Goal: Complete application form: Complete application form

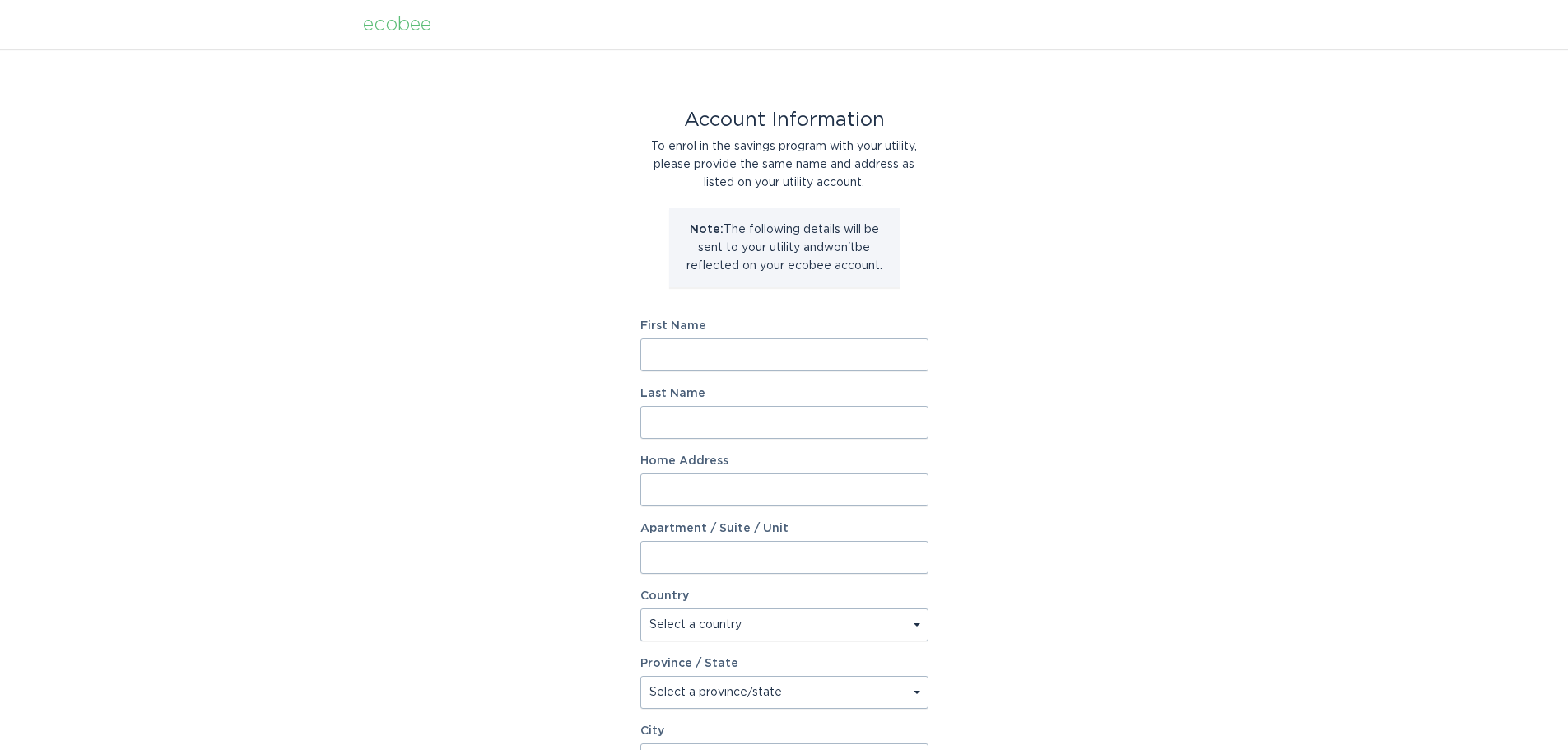
click at [752, 362] on input "First Name" at bounding box center [784, 354] width 288 height 33
type input "[PERSON_NAME]"
type input "[STREET_ADDRESS]"
select select "US"
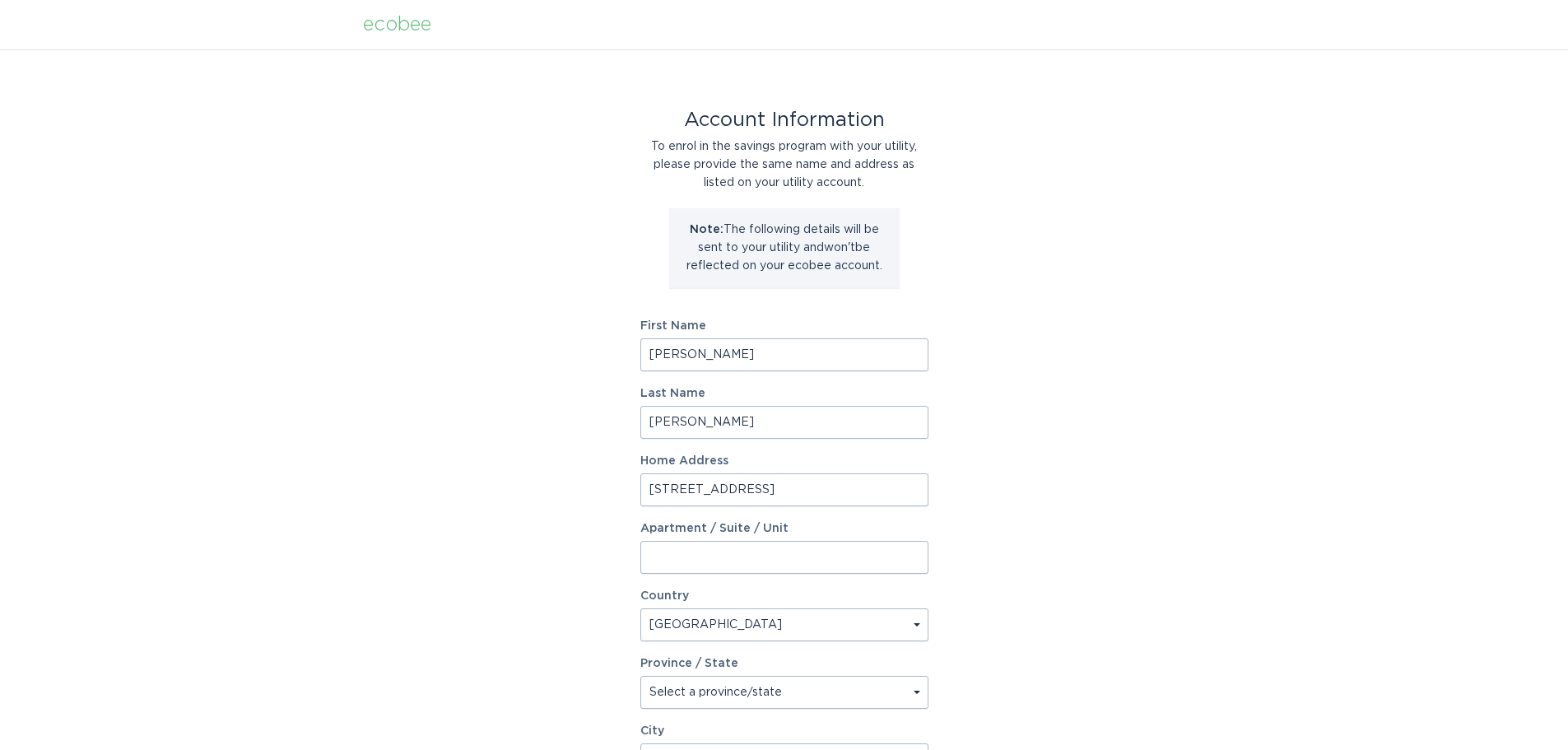
type input "Gastonia"
type input "28056"
select select "NC"
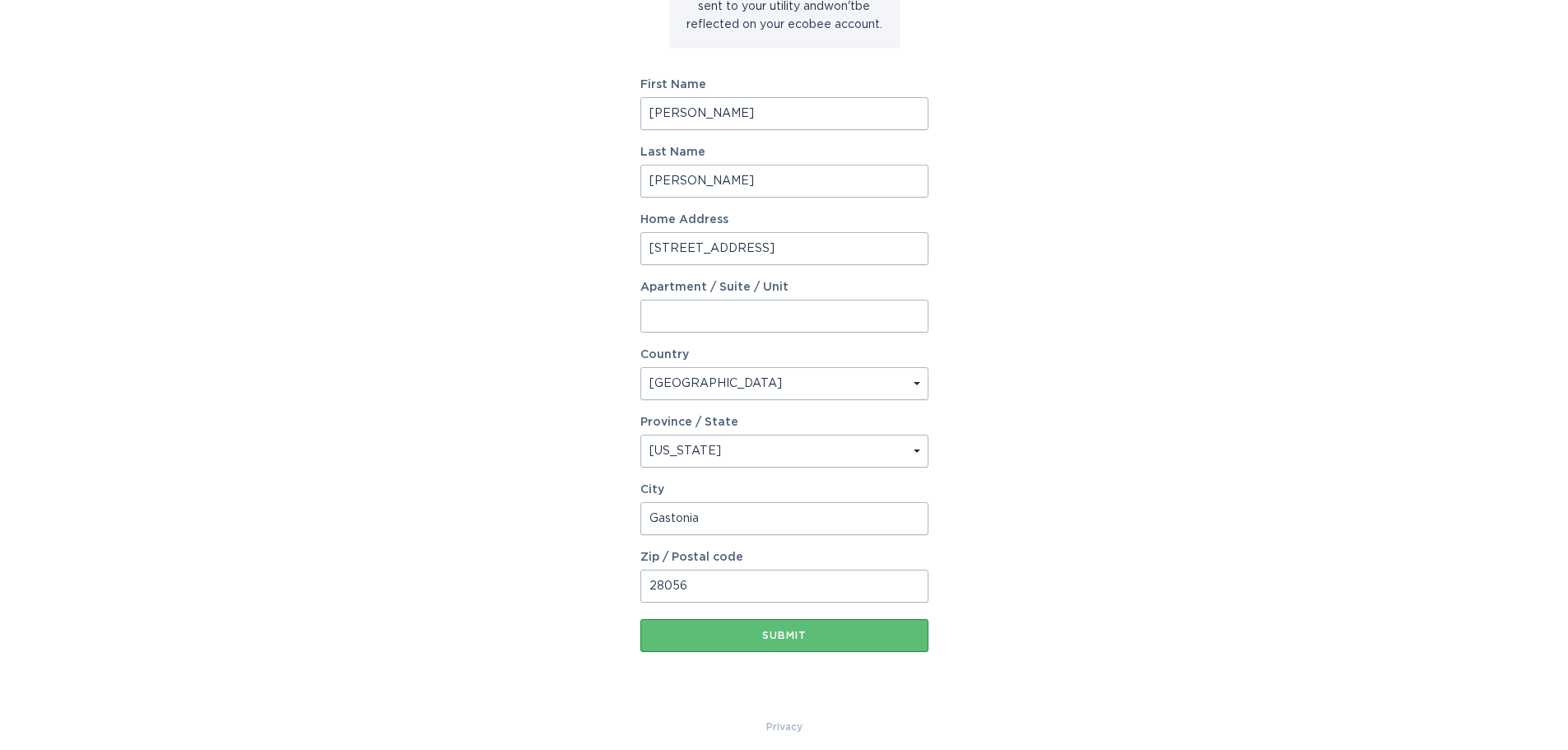
scroll to position [252, 0]
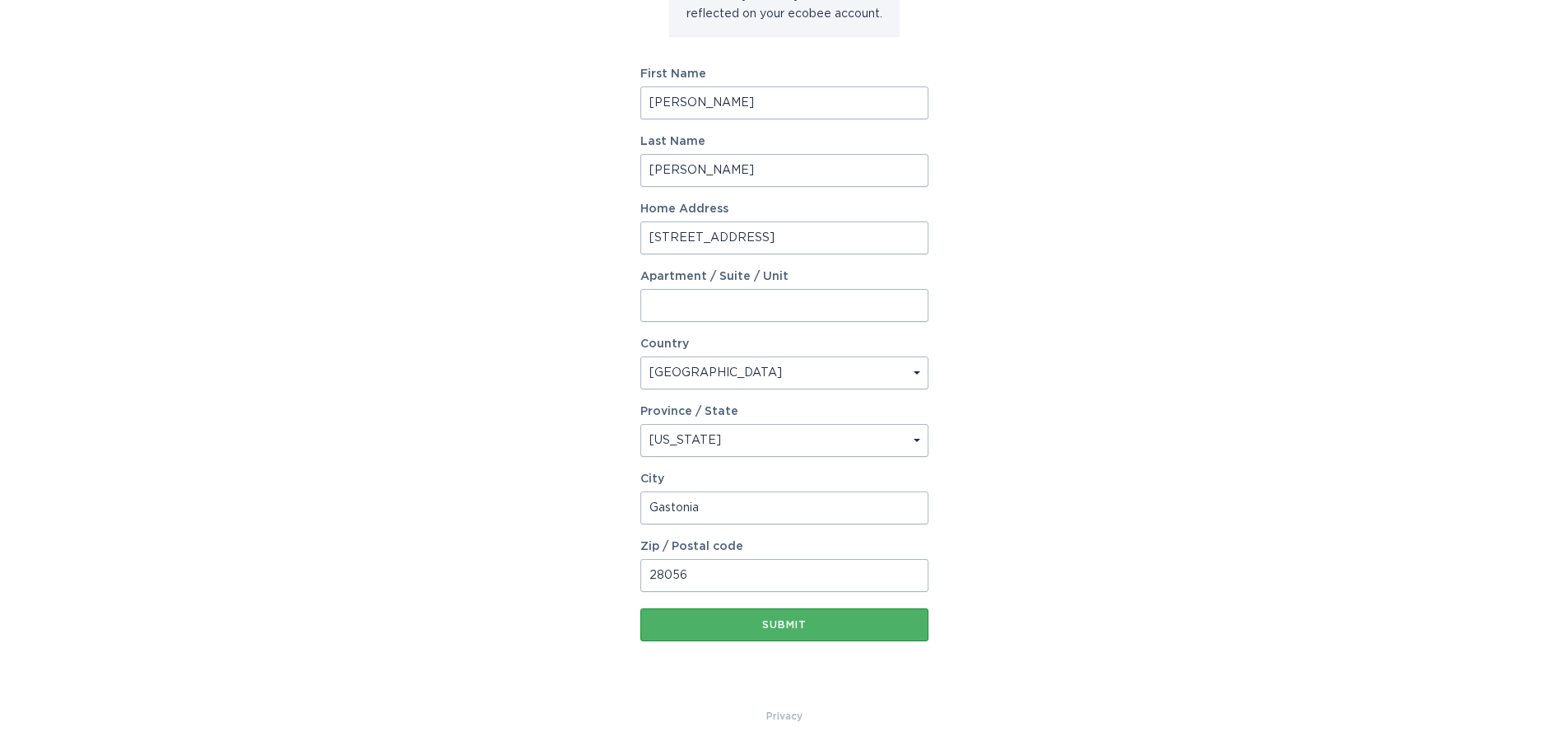
type input "[PERSON_NAME]"
click at [825, 628] on div "Submit" at bounding box center [784, 625] width 271 height 10
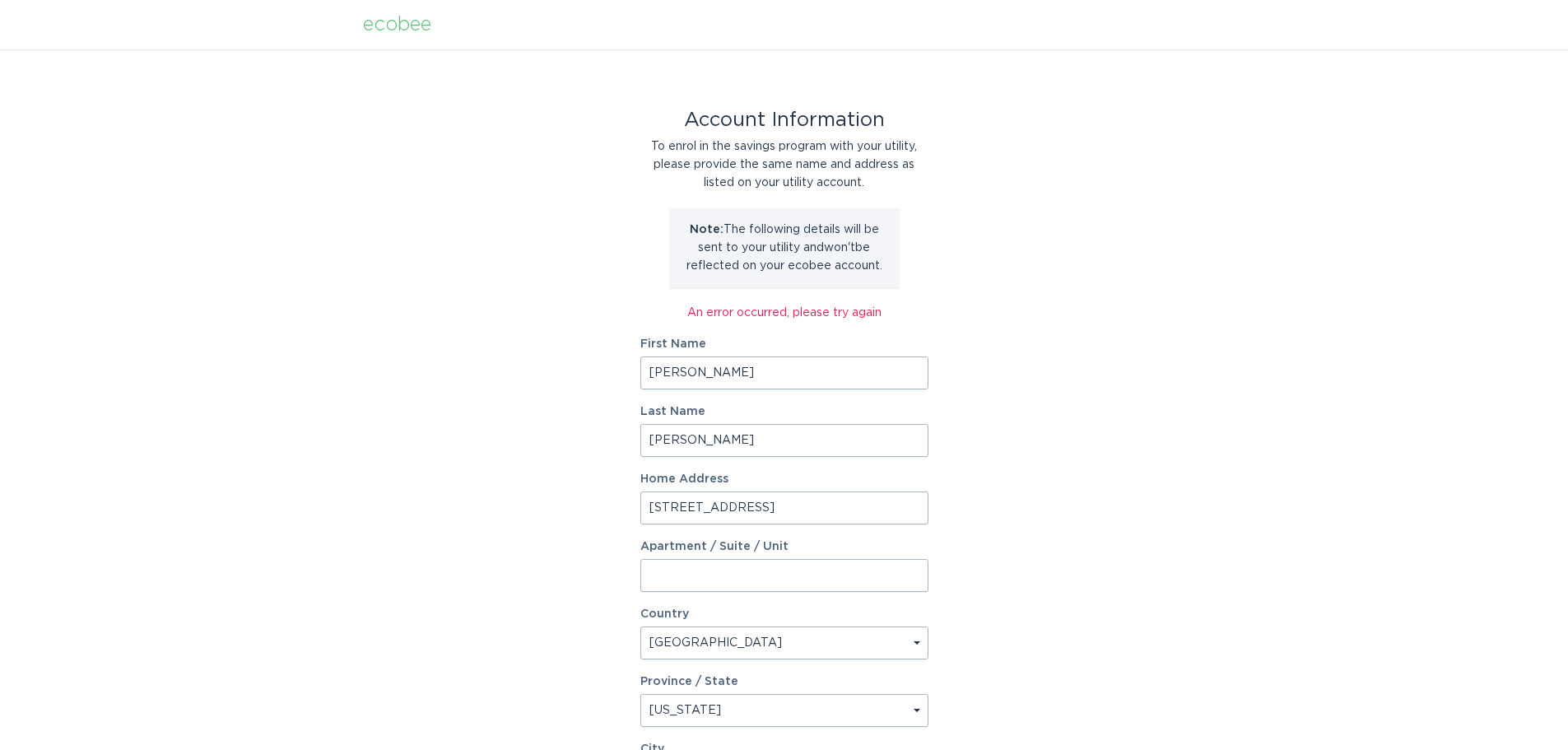
click at [833, 379] on input "[PERSON_NAME]" at bounding box center [784, 372] width 288 height 33
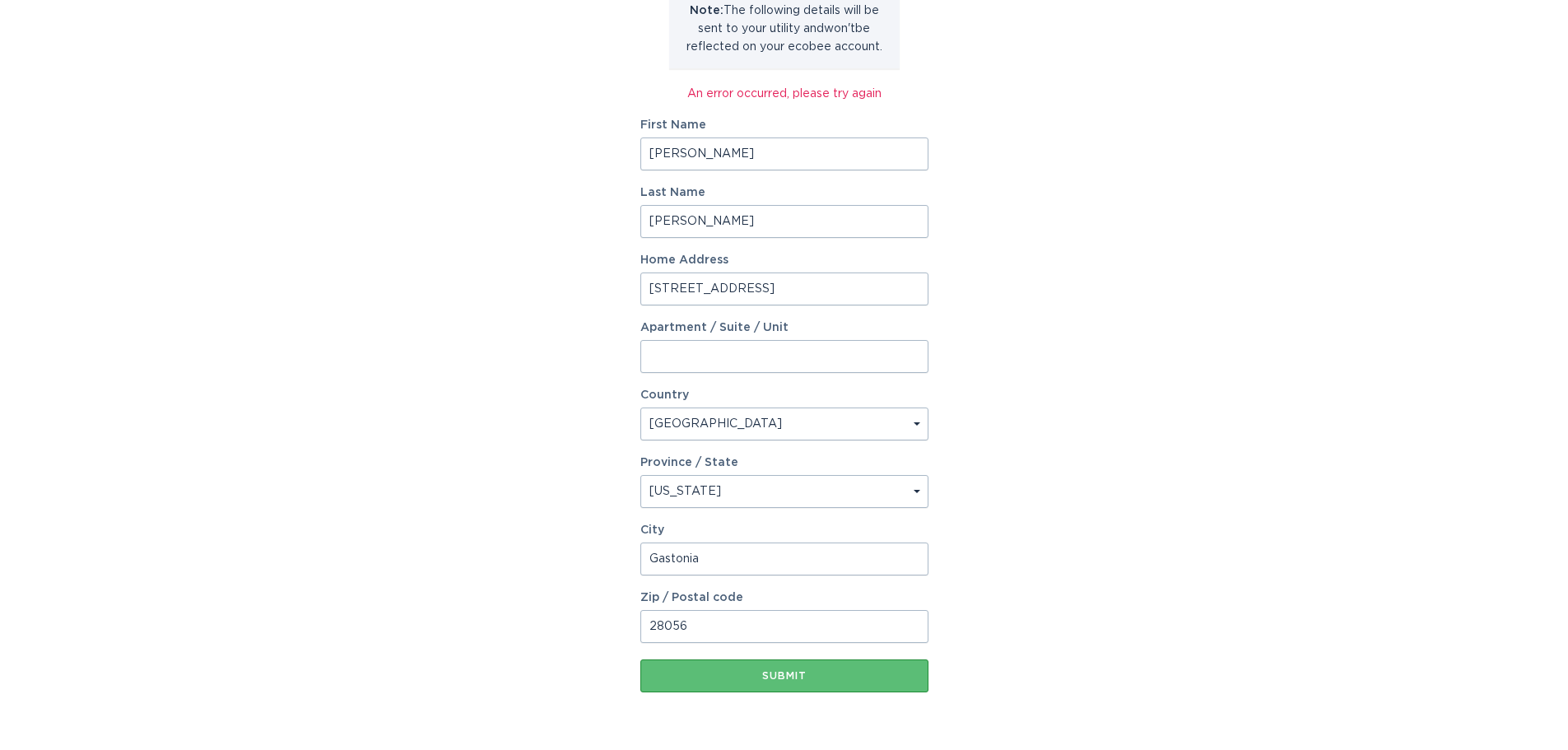
scroll to position [271, 0]
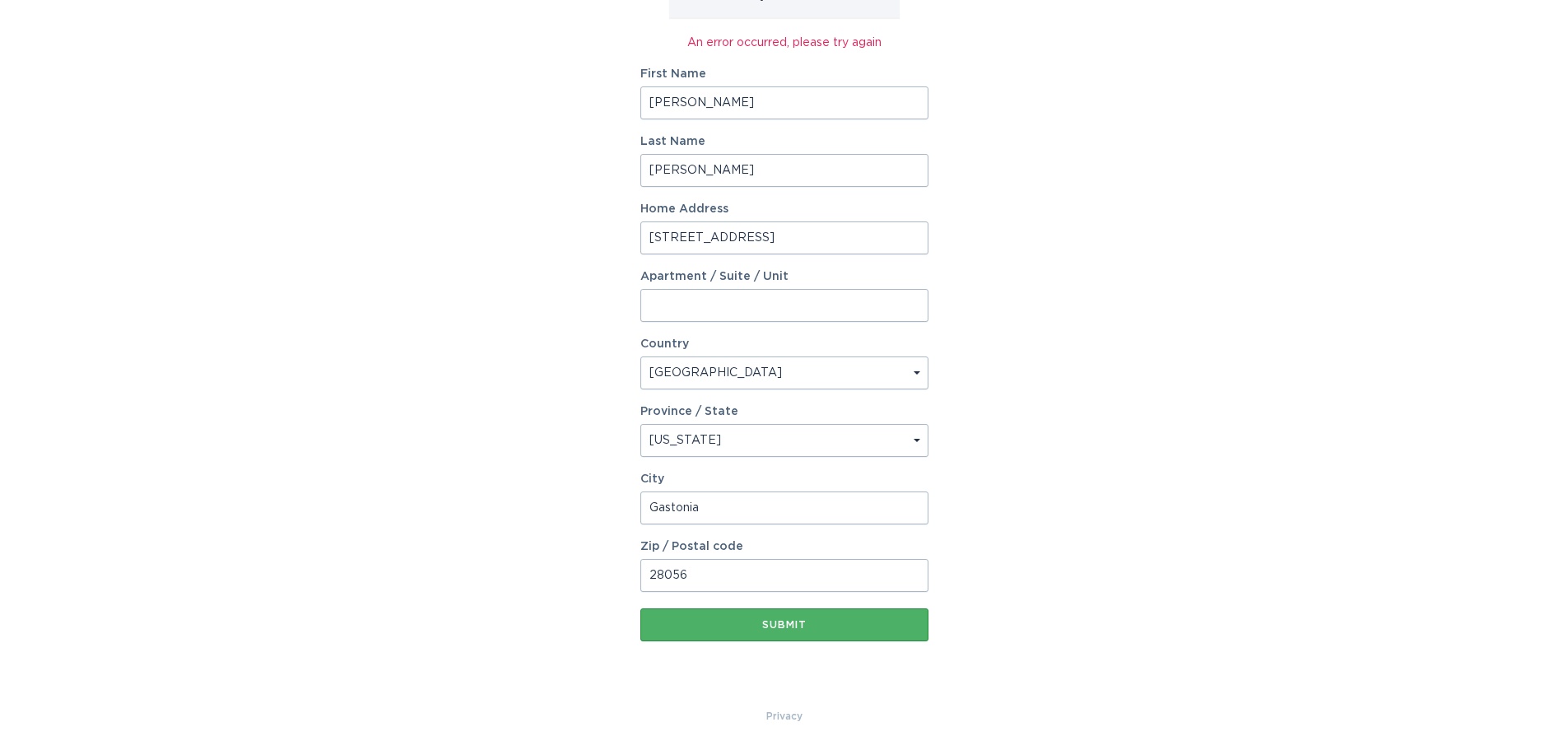
click at [885, 622] on div "Submit" at bounding box center [784, 625] width 271 height 10
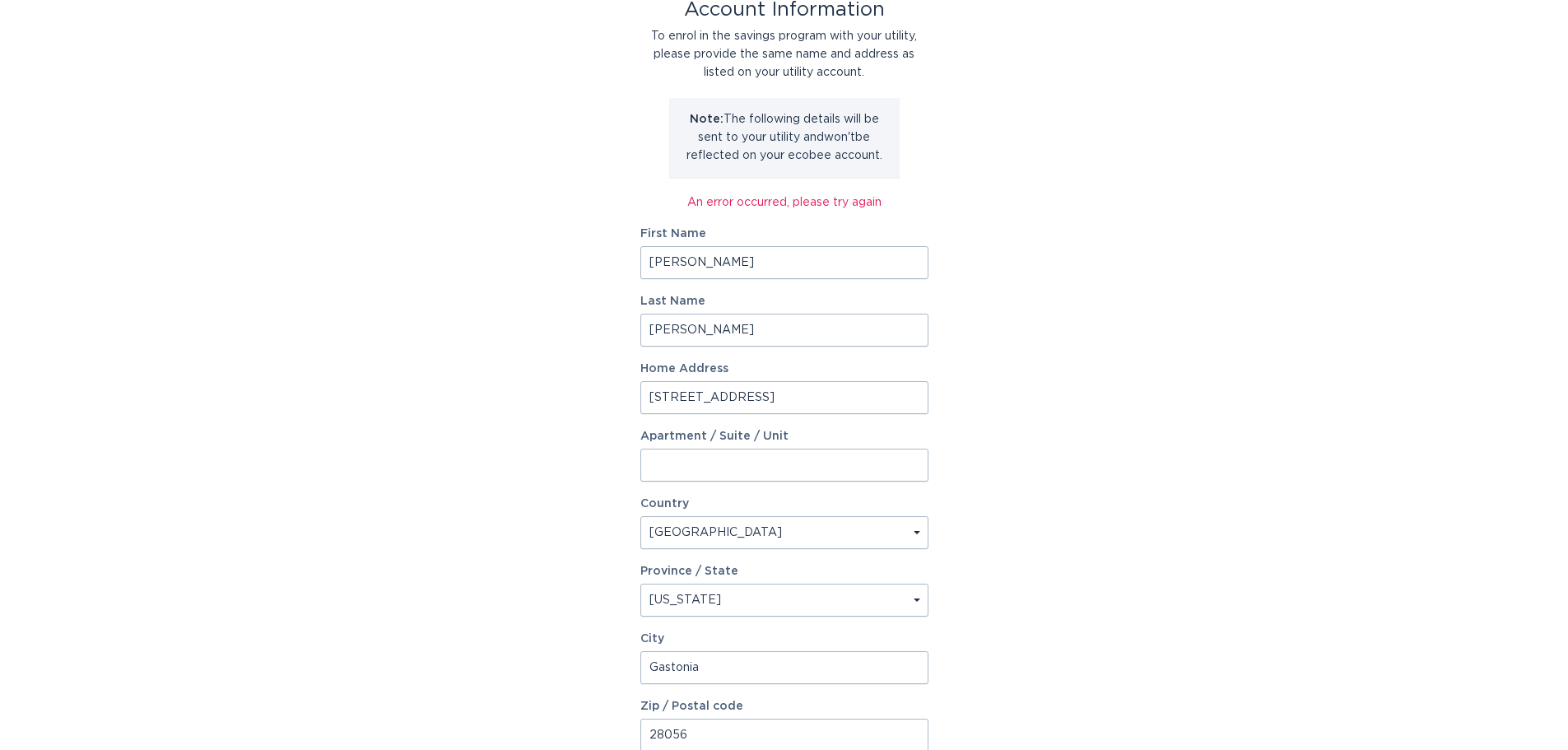
scroll to position [0, 0]
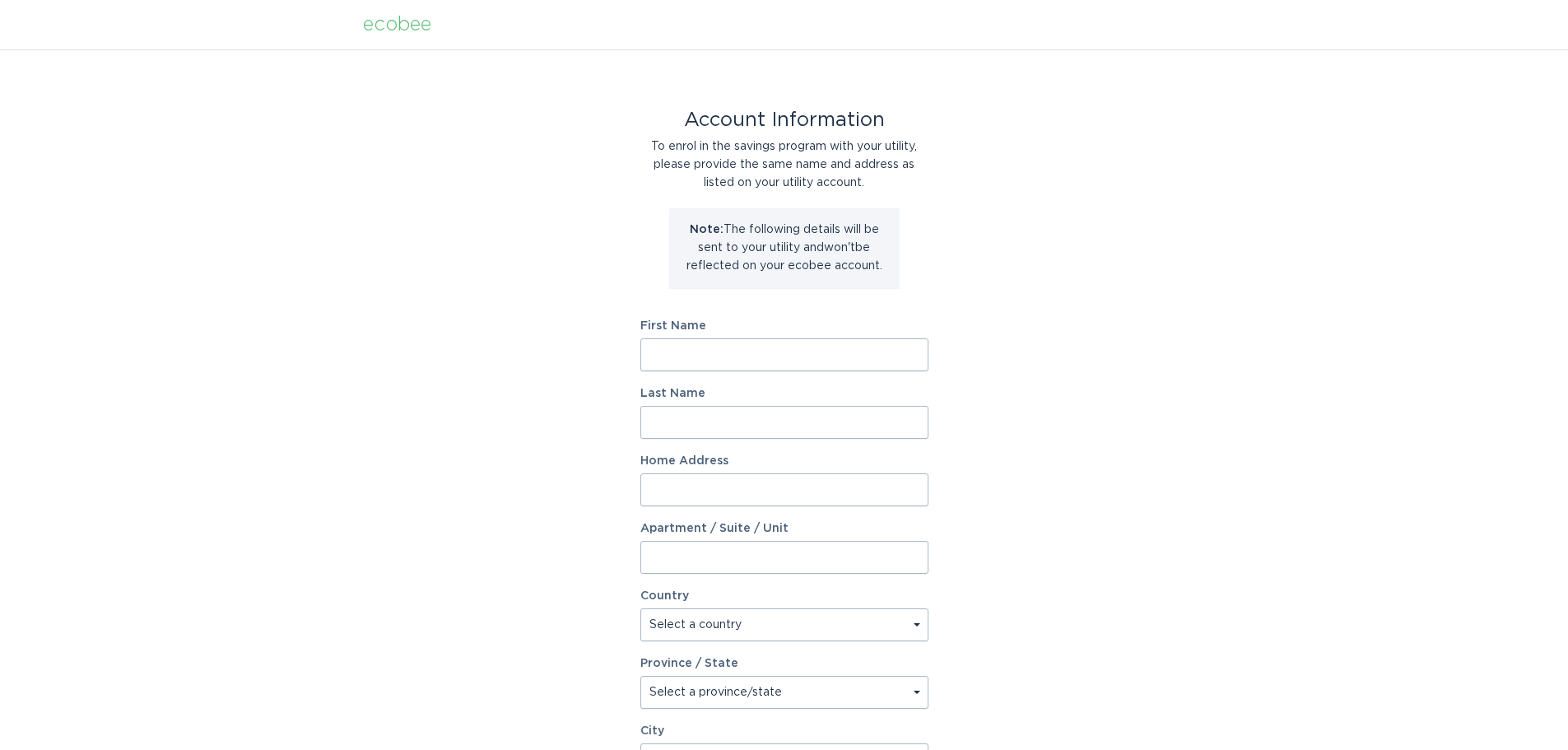
click at [727, 356] on input "First Name" at bounding box center [784, 354] width 288 height 33
type input "[PERSON_NAME]"
type input "Bretzius"
type input "1621 Lakefield Circle"
select select "US"
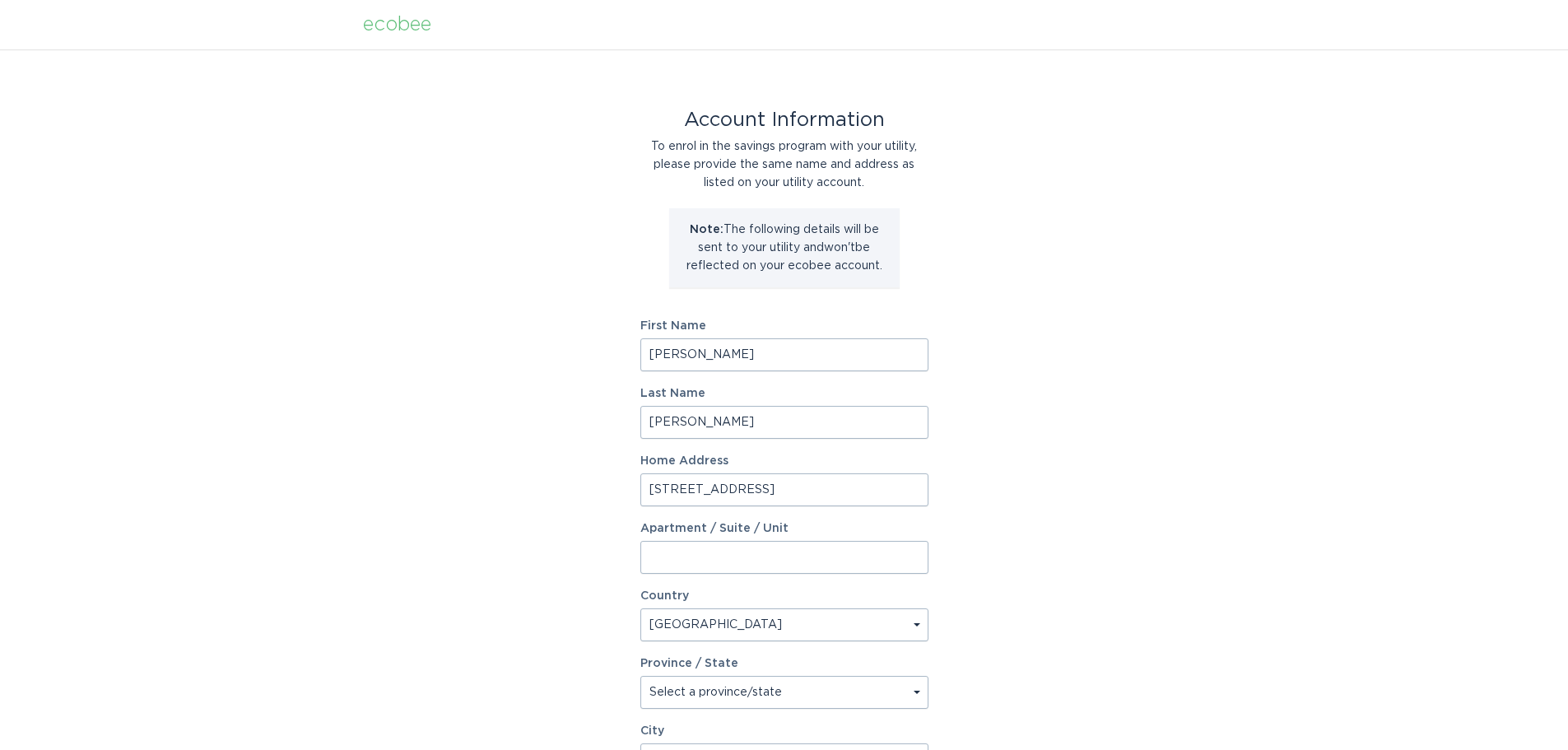
type input "Gastonia"
type input "28056"
select select "NC"
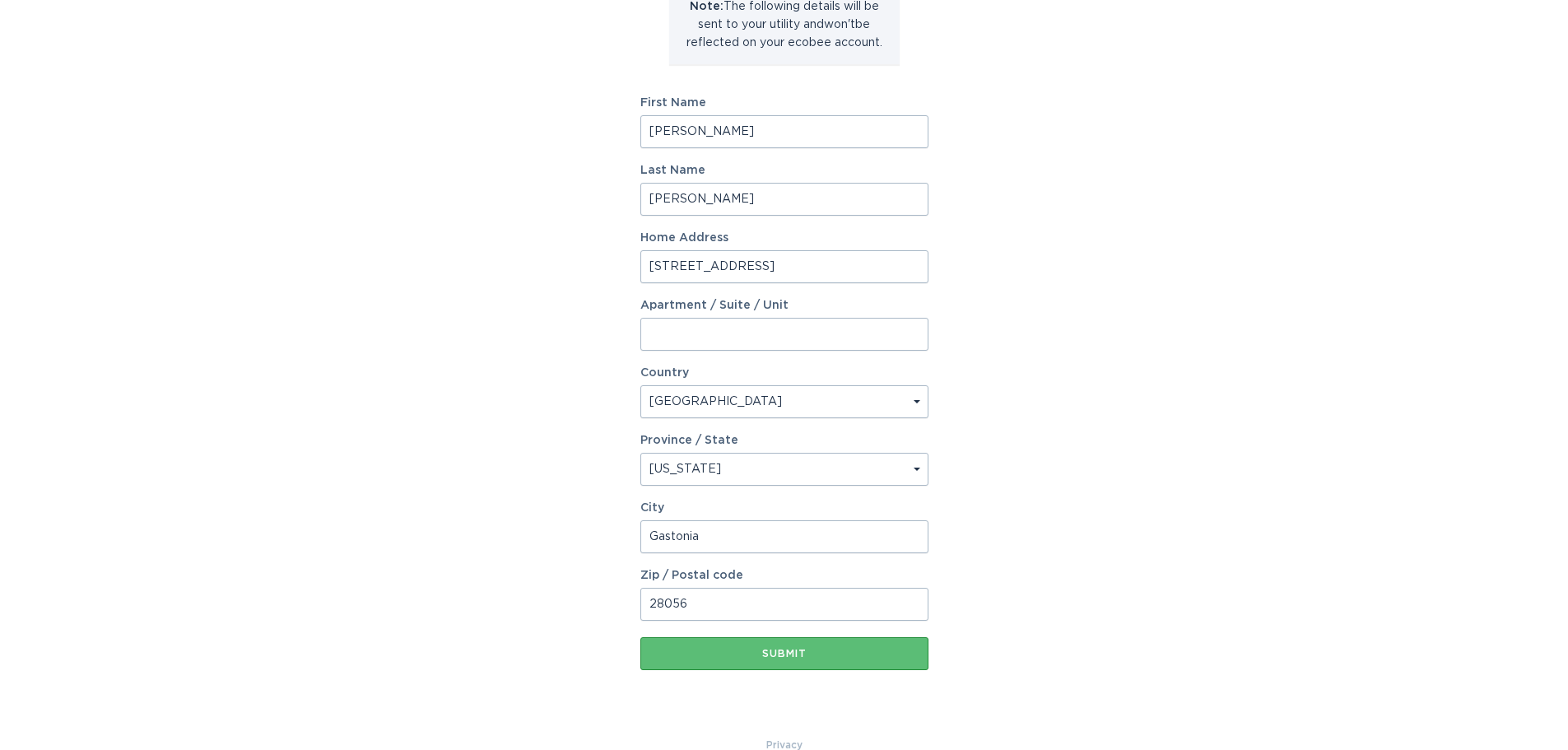
scroll to position [252, 0]
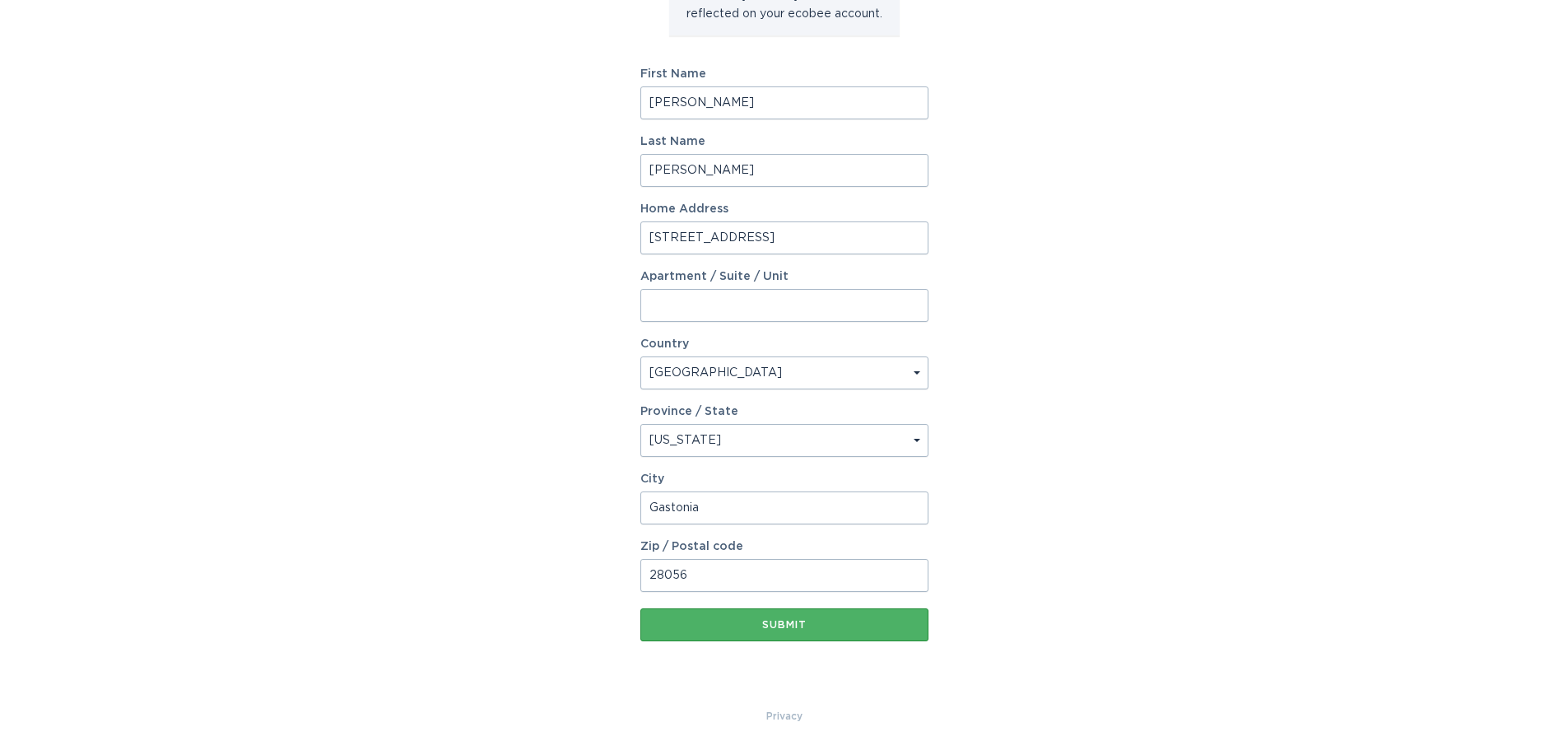
click at [855, 626] on div "Submit" at bounding box center [784, 625] width 271 height 10
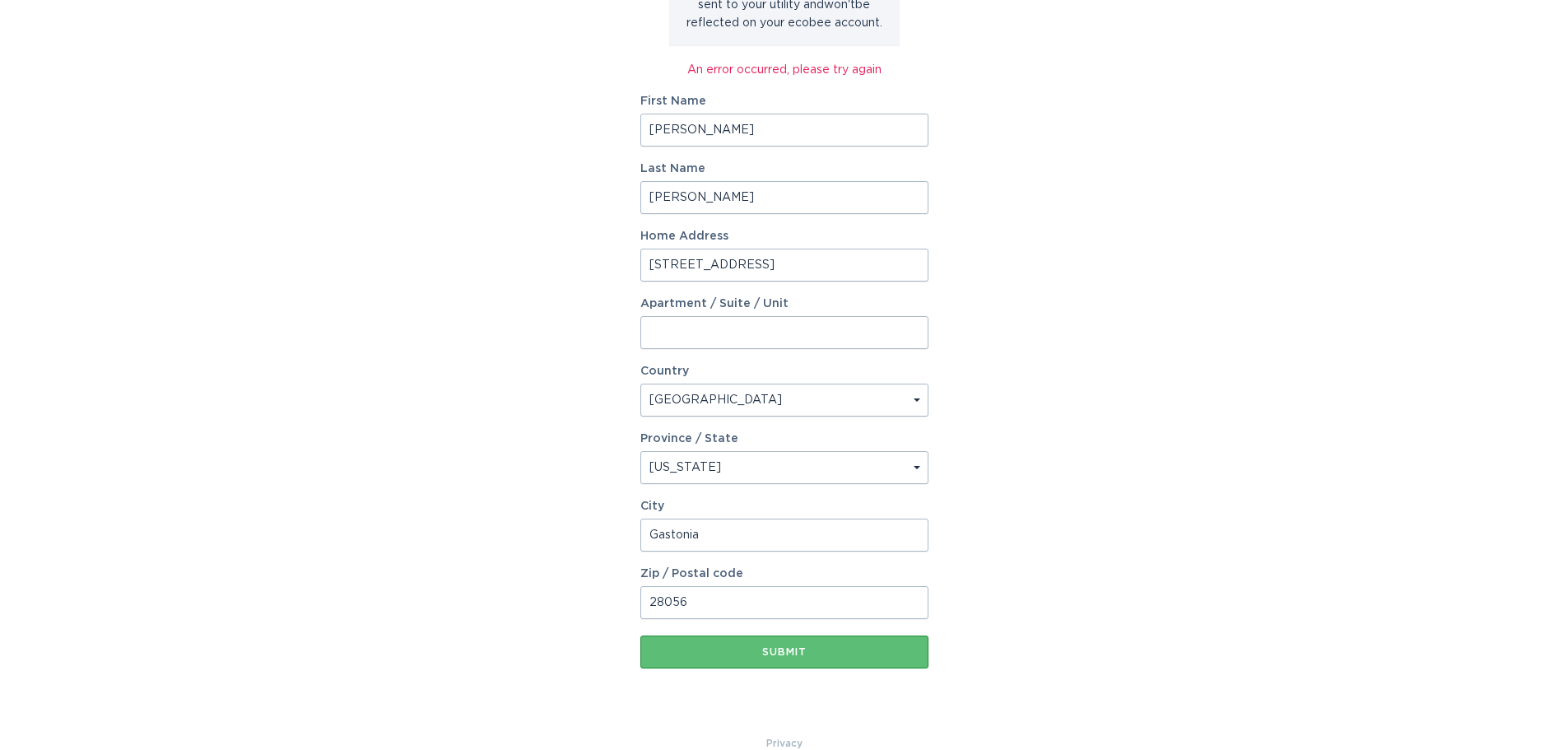
scroll to position [247, 0]
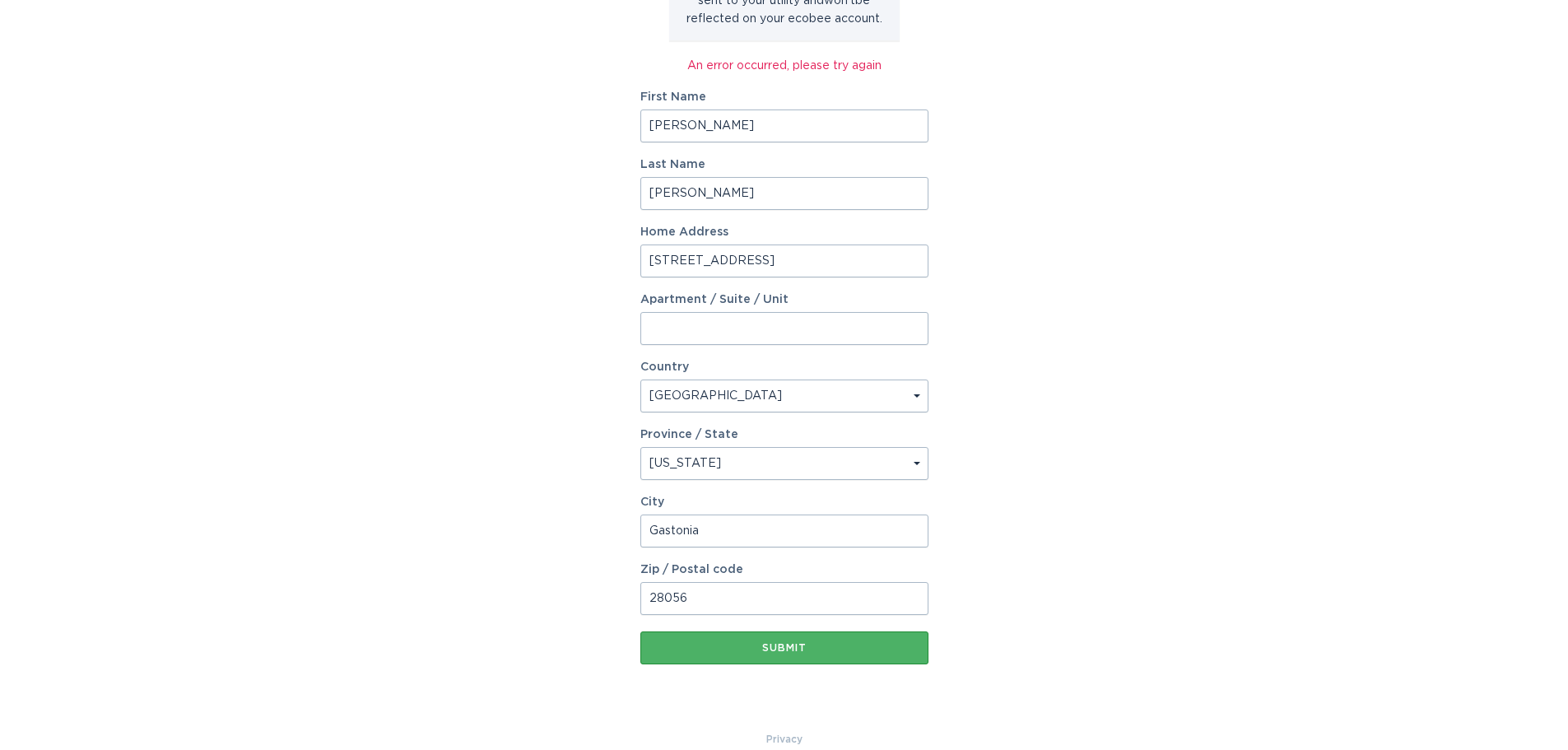
click at [868, 653] on button "Submit" at bounding box center [784, 647] width 288 height 33
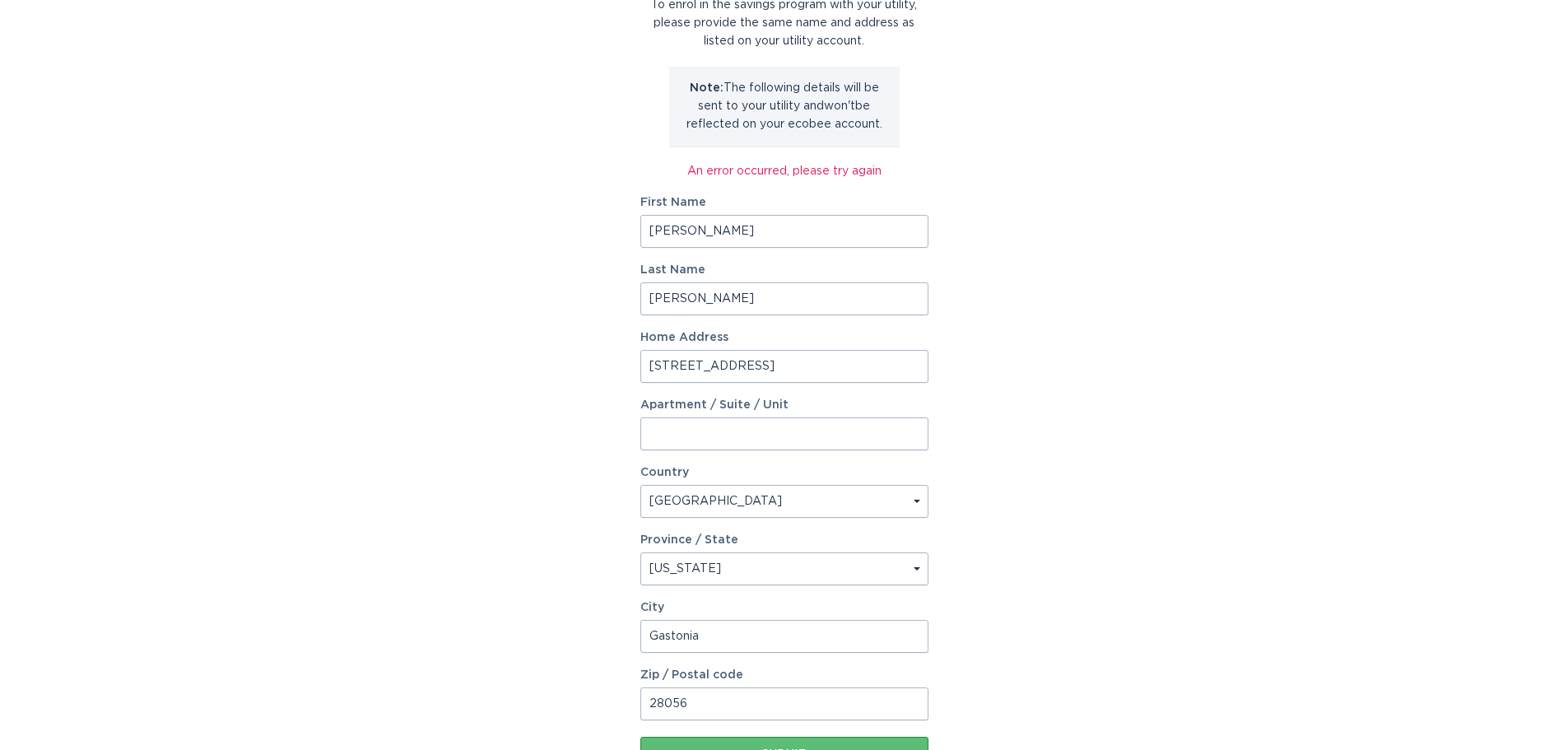
scroll to position [0, 0]
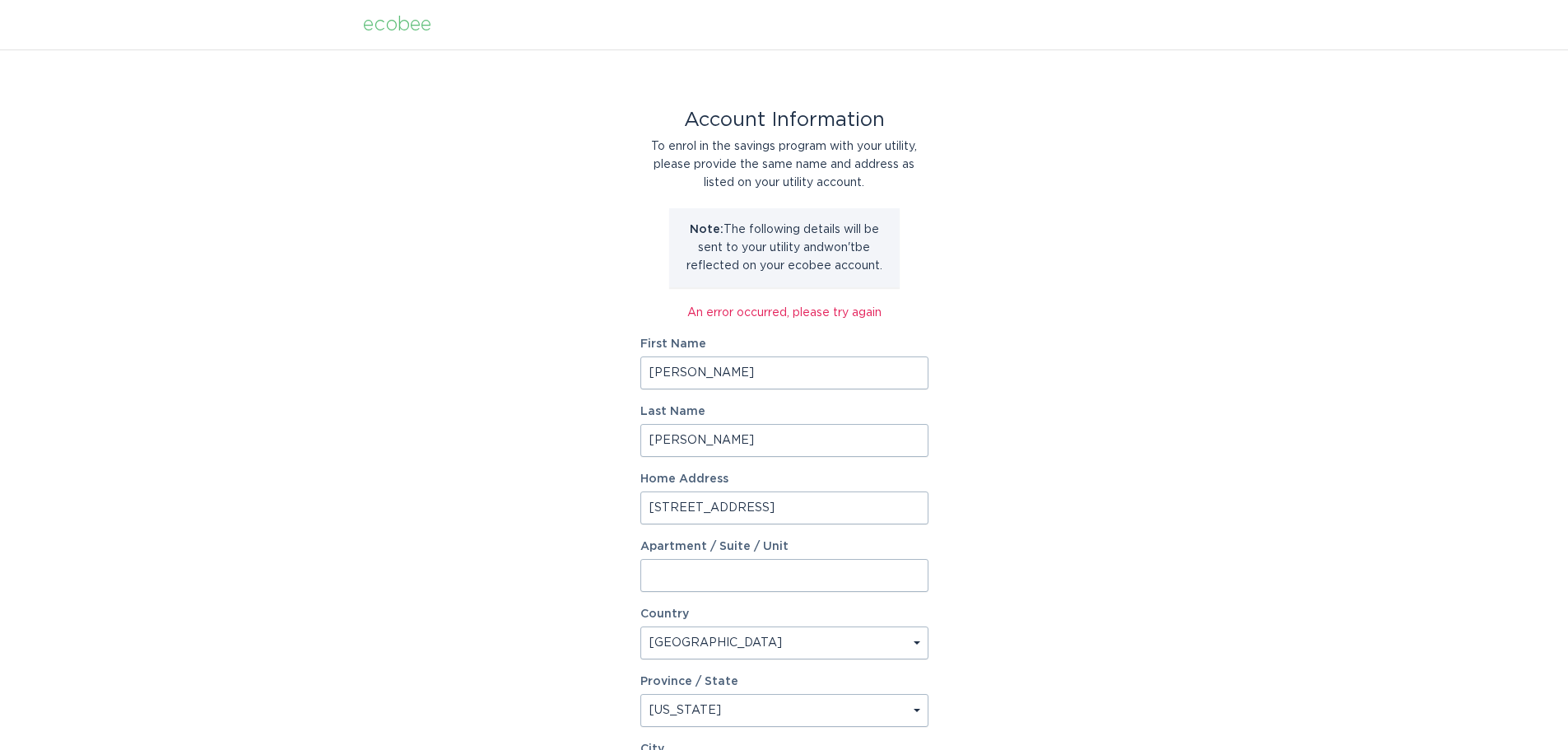
click at [396, 32] on div "ecobee" at bounding box center [396, 24] width 68 height 18
click at [397, 22] on div "ecobee" at bounding box center [396, 24] width 68 height 18
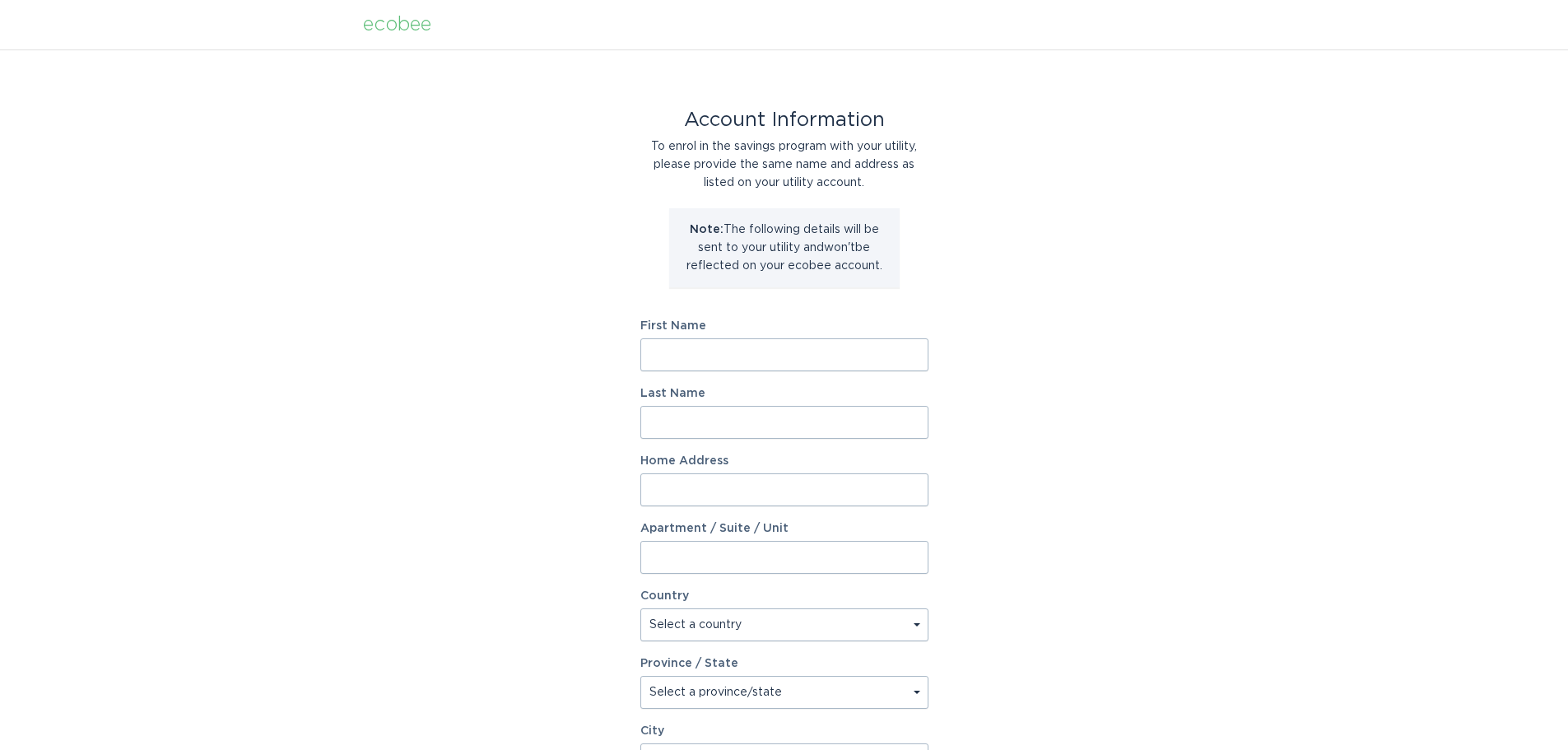
click at [721, 349] on input "First Name" at bounding box center [784, 354] width 288 height 33
type input "[PERSON_NAME]"
type input "[STREET_ADDRESS]"
select select "US"
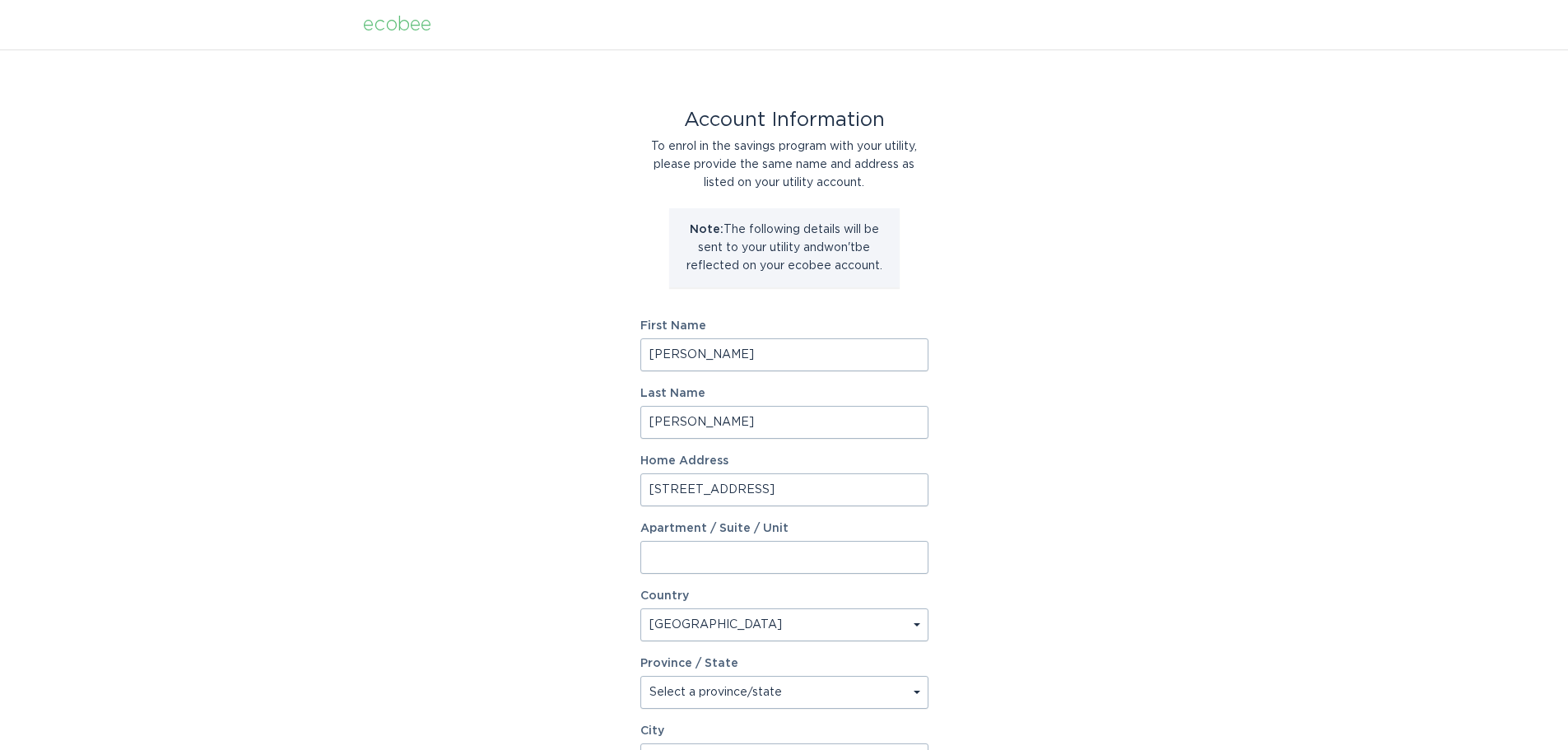
type input "Gastonia"
type input "28056"
select select "NC"
drag, startPoint x: 714, startPoint y: 362, endPoint x: 541, endPoint y: 333, distance: 175.4
click at [544, 350] on div "Account Information To enrol in the savings program with your utility, please p…" at bounding box center [784, 505] width 1568 height 910
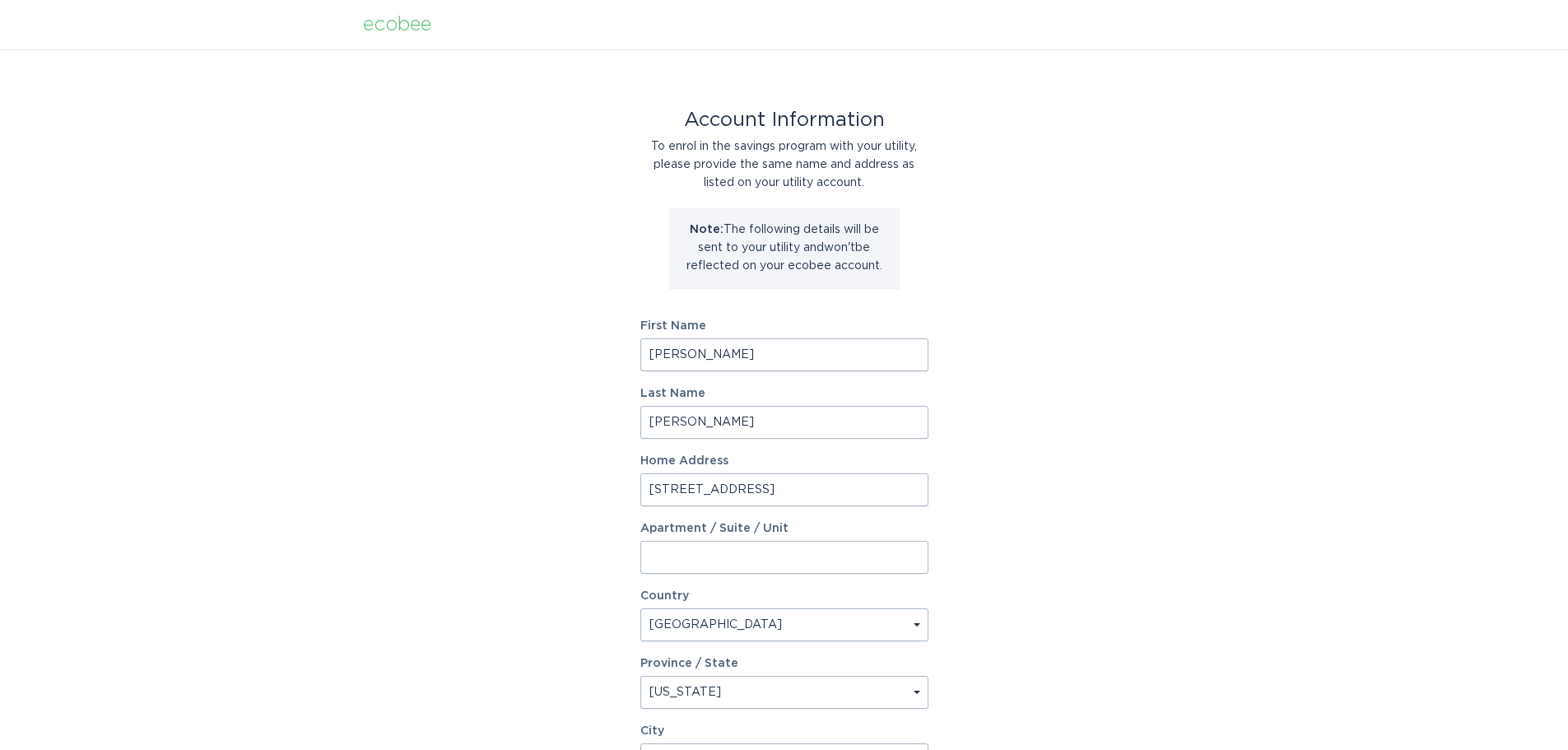
type input "[PERSON_NAME]"
click at [1262, 448] on div "Account Information To enrol in the savings program with your utility, please p…" at bounding box center [784, 505] width 1568 height 910
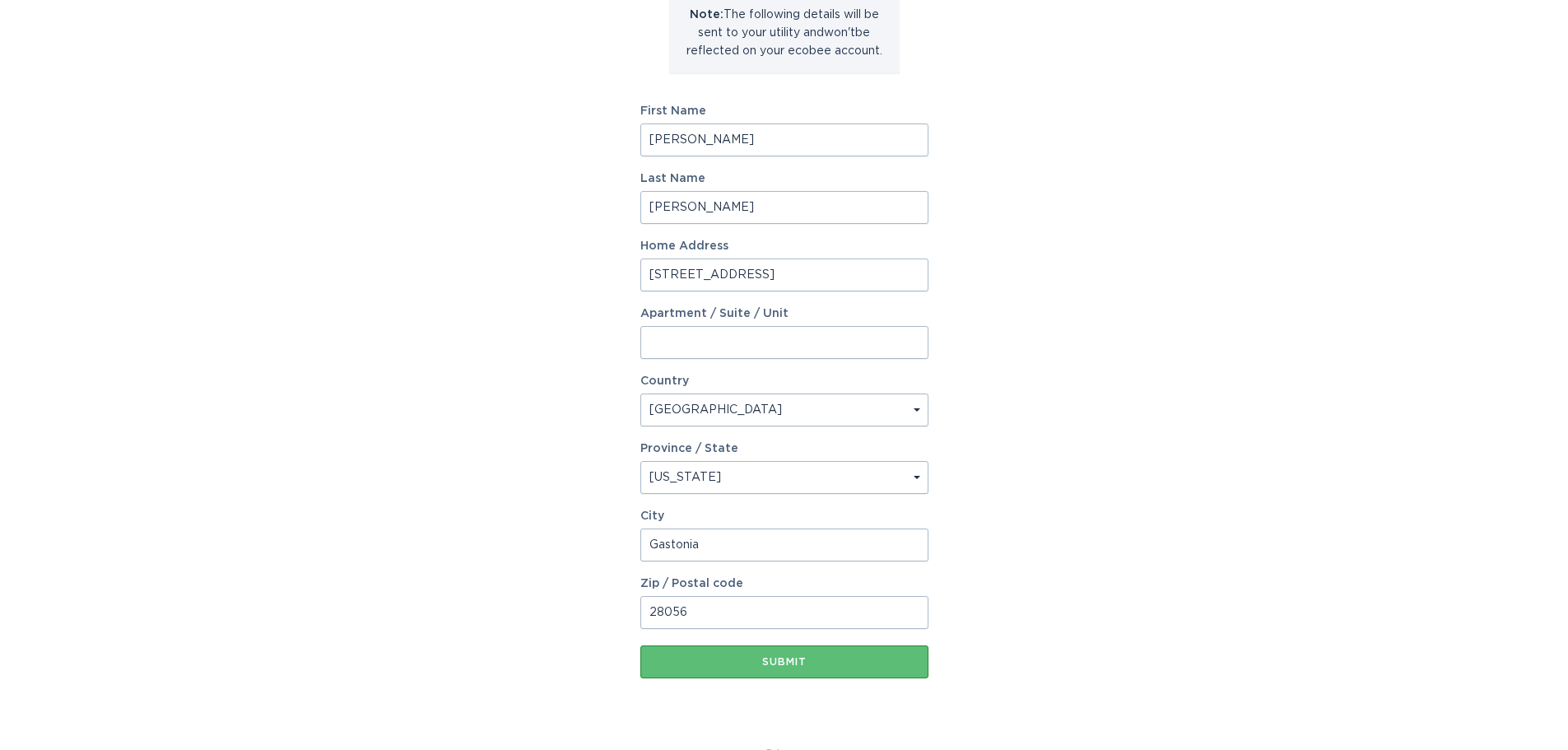
scroll to position [252, 0]
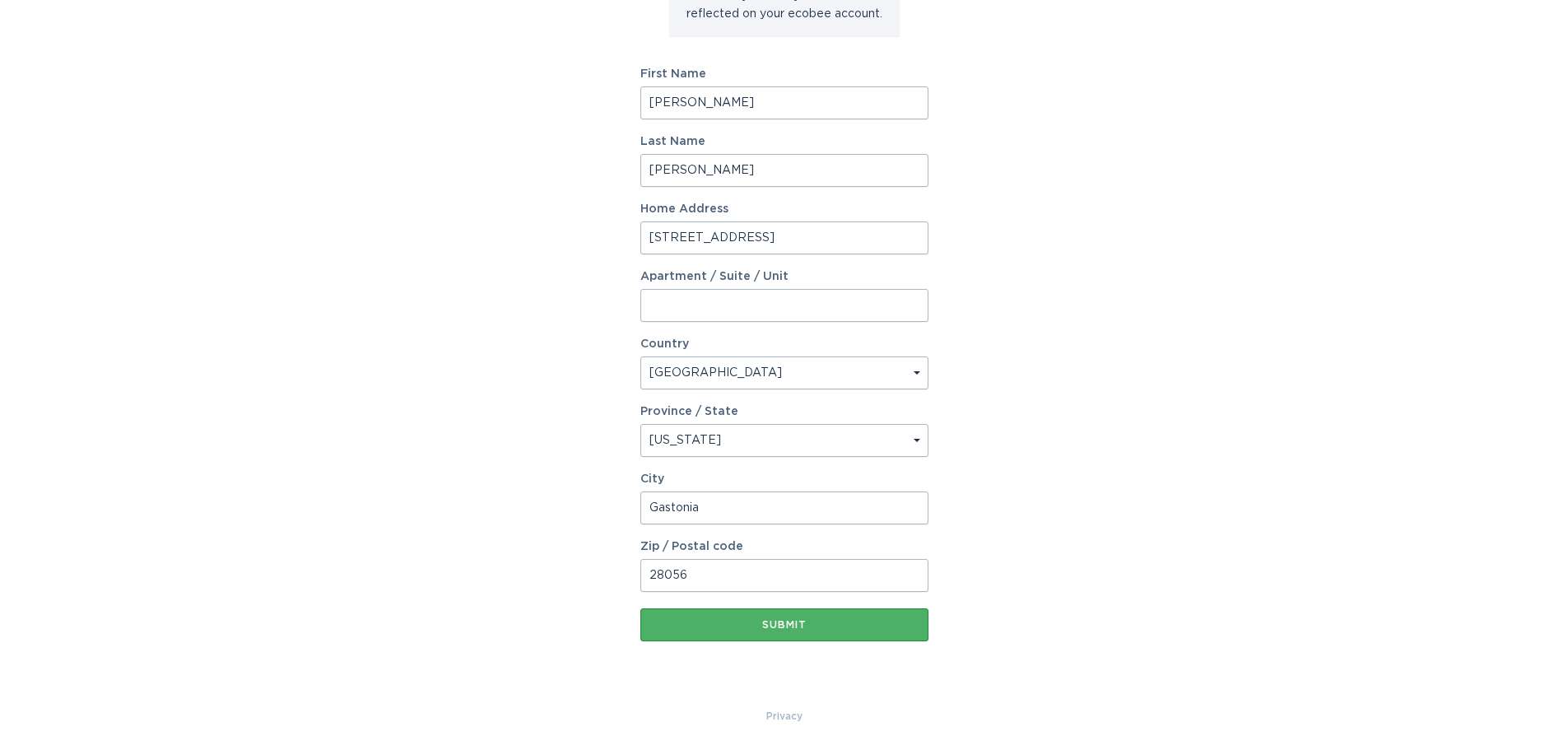
click at [722, 617] on button "Submit" at bounding box center [784, 624] width 288 height 33
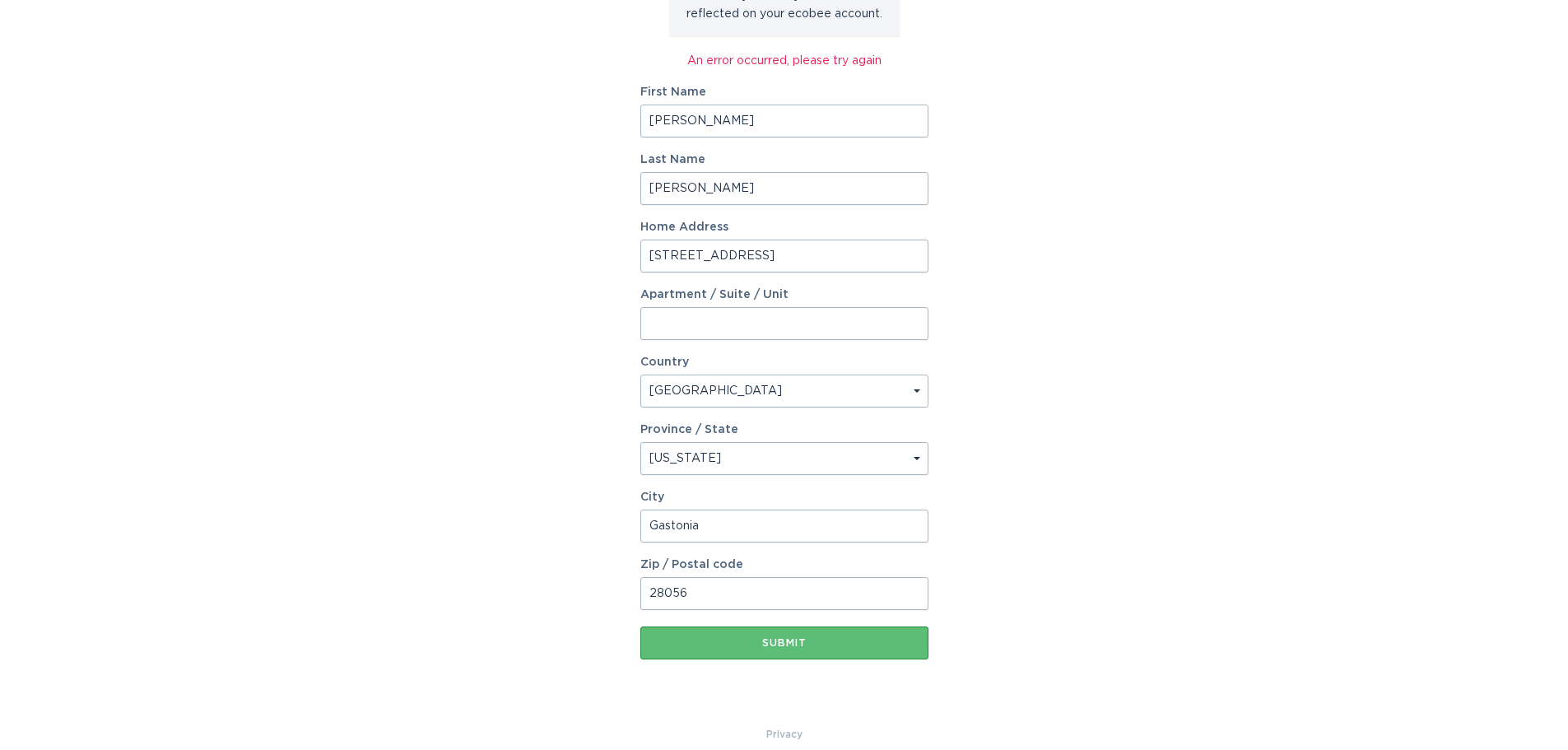
scroll to position [0, 0]
